Goal: Information Seeking & Learning: Learn about a topic

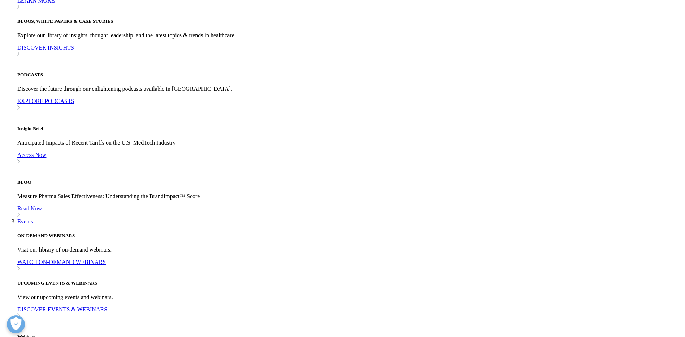
scroll to position [397, 0]
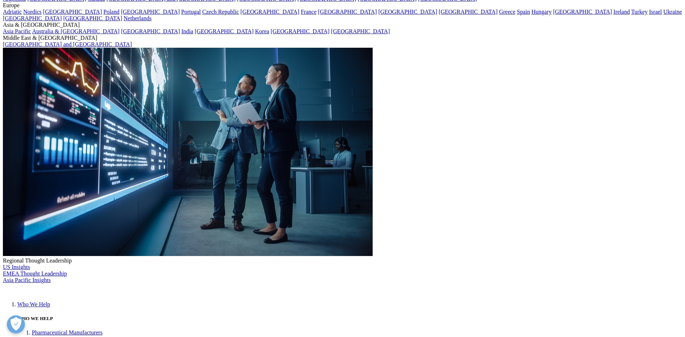
scroll to position [0, 0]
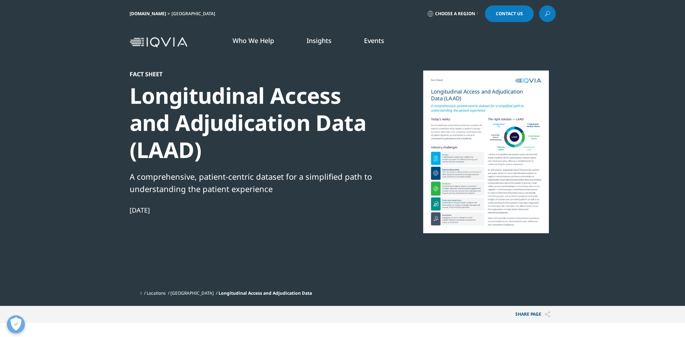
click at [460, 185] on div at bounding box center [486, 151] width 139 height 163
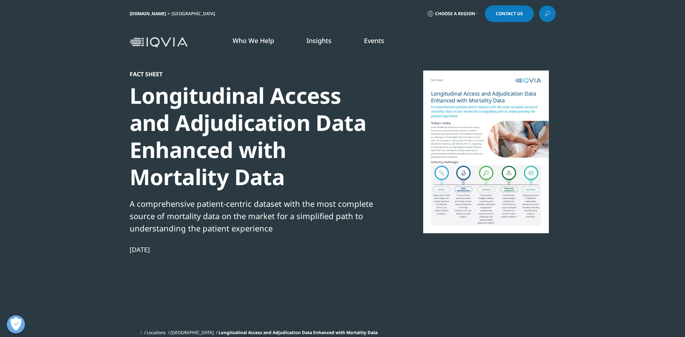
scroll to position [138, 426]
click at [388, 293] on div "Fact Sheet Longitudinal Access and Adjudication Data Enhanced with Mortality Da…" at bounding box center [343, 197] width 426 height 255
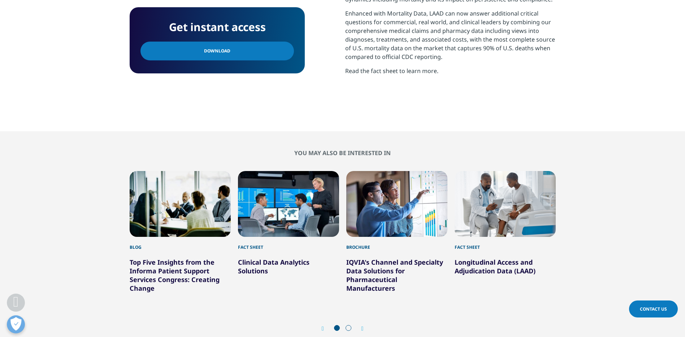
scroll to position [506, 0]
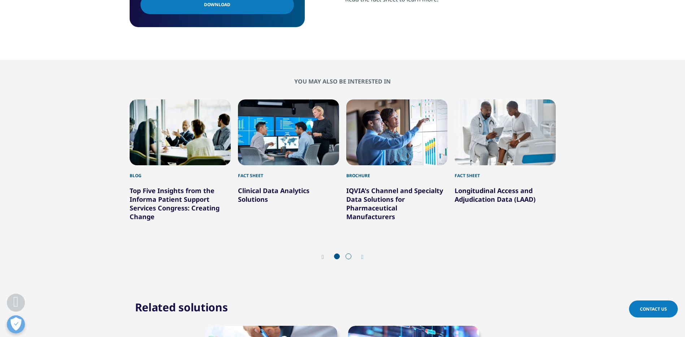
click at [465, 196] on link "Longitudinal Access and Adjudication Data (LAAD)" at bounding box center [495, 194] width 81 height 17
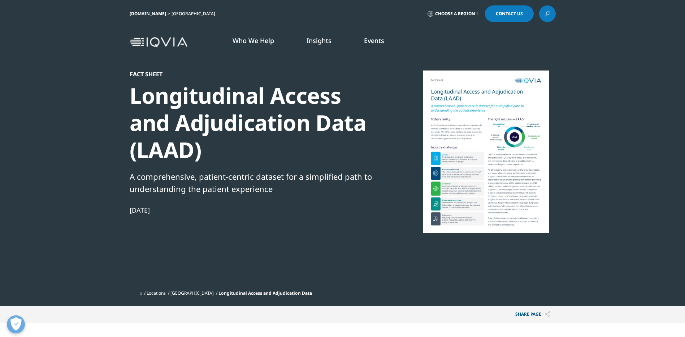
scroll to position [105, 426]
click at [465, 204] on div at bounding box center [486, 151] width 139 height 163
drag, startPoint x: 464, startPoint y: 206, endPoint x: 453, endPoint y: 254, distance: 49.3
click at [453, 254] on div "Fact Sheet Longitudinal Access and Adjudication Data (LAAD) A comprehensive, pa…" at bounding box center [343, 178] width 426 height 216
click at [514, 173] on div at bounding box center [486, 151] width 139 height 163
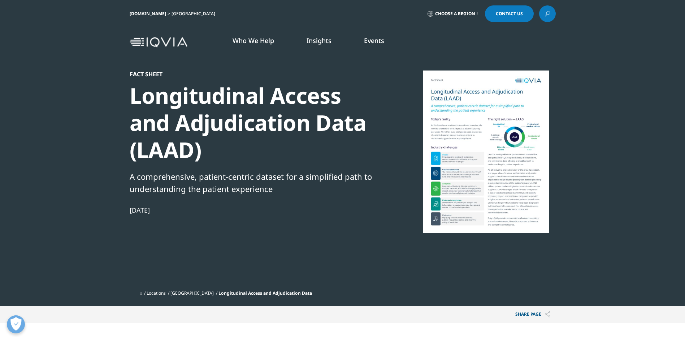
click at [514, 173] on div at bounding box center [486, 151] width 139 height 163
click at [568, 110] on section "Fact Sheet Longitudinal Access and Adjudication Data (LAAD) A comprehensive, pa…" at bounding box center [342, 153] width 685 height 306
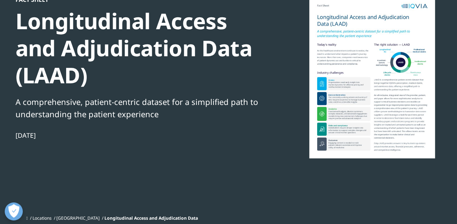
scroll to position [89, 0]
